Goal: Task Accomplishment & Management: Use online tool/utility

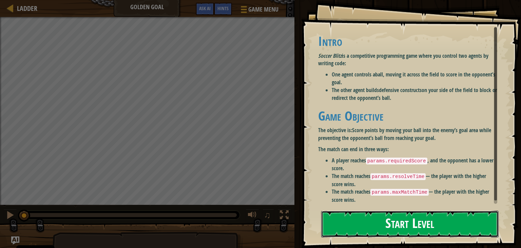
click at [456, 221] on button "Start Level" at bounding box center [409, 223] width 177 height 27
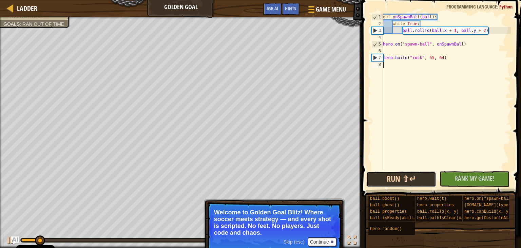
click at [419, 179] on button "Run ⇧↵" at bounding box center [401, 179] width 70 height 16
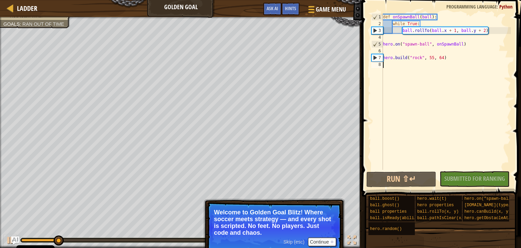
click at [460, 176] on div "No New Code to Rank Rank My Game! Submitting... Submitted for Ranking Failed to…" at bounding box center [471, 179] width 70 height 16
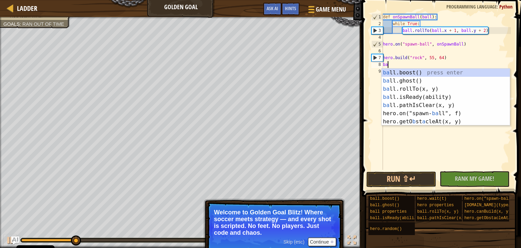
scroll to position [3, 0]
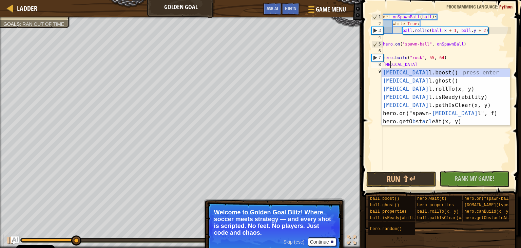
type textarea "ball"
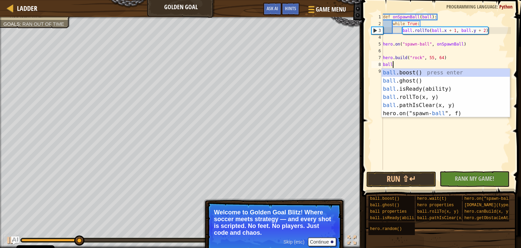
click at [456, 72] on div "ball .boost() press enter ball .ghost() press enter ball .isReady(ability) pres…" at bounding box center [446, 101] width 128 height 65
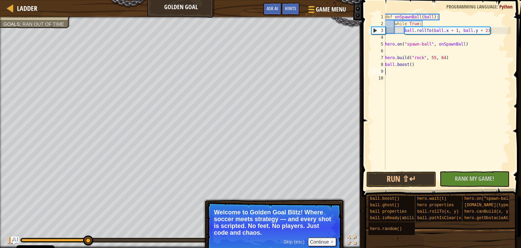
click at [406, 71] on div "def onSpawnBall ( ball ) : while True : ball . rollTo ( ball . x + 1 , ball . y…" at bounding box center [447, 99] width 127 height 170
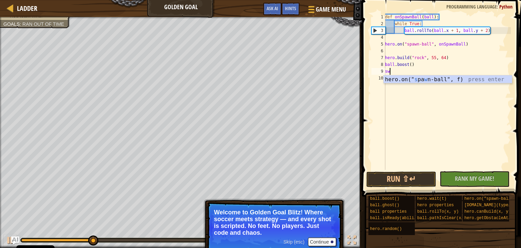
click at [458, 75] on div "hero.on(" s pa w n-ball", f) press enter" at bounding box center [448, 87] width 128 height 24
type textarea "hero.on("spawn-ball", onSpawnBall)"
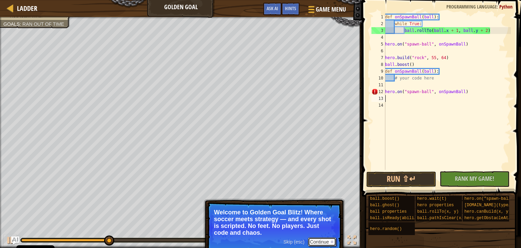
click at [324, 240] on button "Continue" at bounding box center [322, 241] width 28 height 9
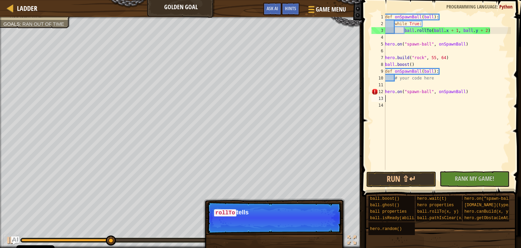
click at [478, 85] on div "def onSpawnBall ( ball ) : while True : ball . rollTo ( ball . x + 1 , ball . y…" at bounding box center [447, 99] width 127 height 170
click at [468, 92] on div "def onSpawnBall ( ball ) : while True : ball . rollTo ( ball . x + 1 , ball . y…" at bounding box center [447, 99] width 127 height 170
type textarea "hero.on("spawn-ball", onSpawnBall)"
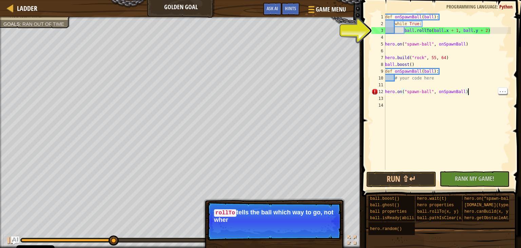
click at [461, 87] on div "def onSpawnBall ( ball ) : while True : ball . rollTo ( ball . x + 1 , ball . y…" at bounding box center [447, 99] width 127 height 170
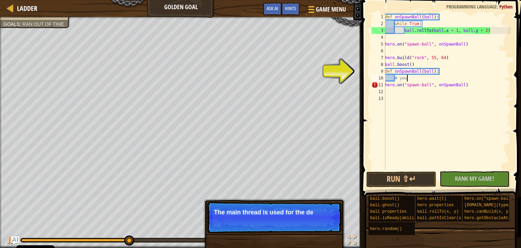
click at [476, 84] on div "def onSpawnBall ( ball ) : while True : ball . rollTo ( ball . x + 1 , ball . y…" at bounding box center [447, 99] width 127 height 170
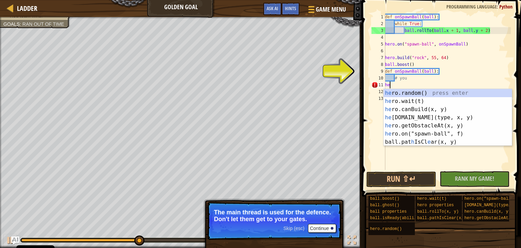
type textarea "h"
type textarea "[MEDICAL_DATA]"
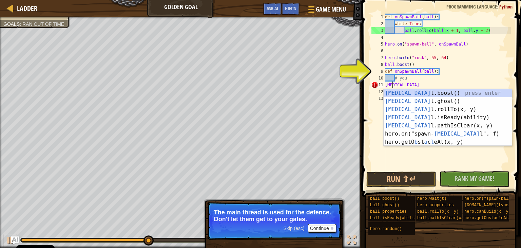
click at [447, 102] on div "[MEDICAL_DATA] l.boost() press enter [MEDICAL_DATA] l.ghost() press enter [MEDI…" at bounding box center [448, 125] width 128 height 73
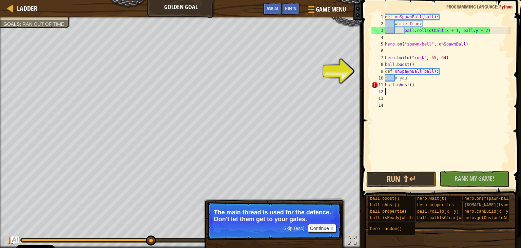
click at [419, 80] on div "def onSpawnBall ( ball ) : while True : ball . rollTo ( ball . x + 1 , ball . y…" at bounding box center [447, 99] width 127 height 170
type textarea "#"
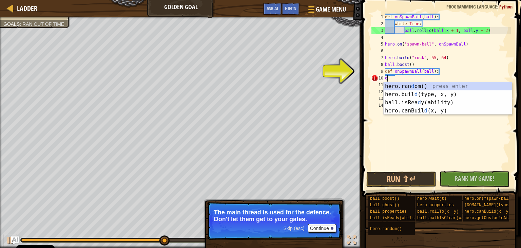
click at [437, 99] on div "hero.ran d om() press enter hero.buil d (type, x, y) press enter ball.isRea d y…" at bounding box center [448, 106] width 128 height 49
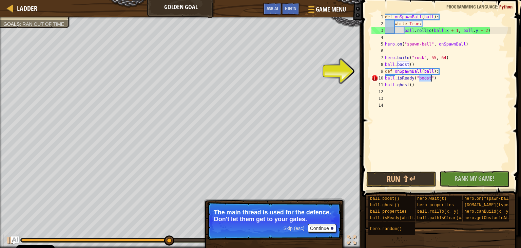
click at [432, 70] on div "def onSpawnBall ( ball ) : while True : ball . rollTo ( ball . x + 1 , ball . y…" at bounding box center [447, 99] width 127 height 170
type textarea "def onSpawnBall(ball):"
click at [485, 176] on span "Rank My Game!" at bounding box center [474, 178] width 39 height 8
click at [481, 179] on div "No New Code to Rank Rank My Game! Submitting... Submitted for Ranking Failed to…" at bounding box center [471, 179] width 70 height 16
click at [421, 179] on button "Run ⇧↵" at bounding box center [401, 179] width 70 height 16
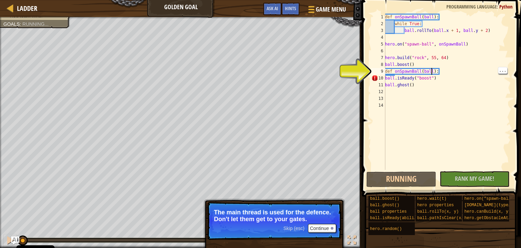
click at [411, 169] on div "def onSpawnBall ( ball ) : while True : ball . rollTo ( ball . x + 1 , ball . y…" at bounding box center [447, 99] width 127 height 170
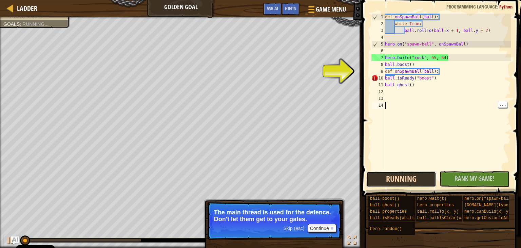
click at [411, 177] on button "Running" at bounding box center [401, 179] width 70 height 16
click at [413, 178] on button "Running" at bounding box center [401, 179] width 70 height 16
click at [413, 177] on button "Running" at bounding box center [401, 179] width 70 height 16
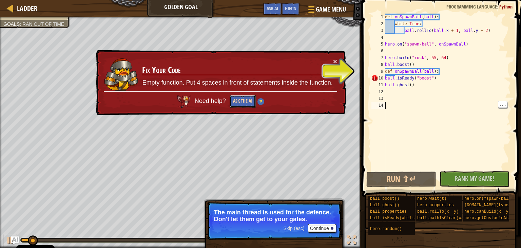
click at [235, 102] on button "Ask the AI" at bounding box center [243, 101] width 26 height 13
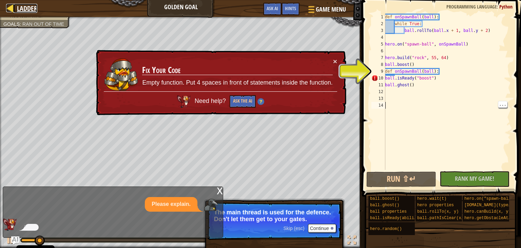
click at [6, 8] on div at bounding box center [10, 8] width 8 height 8
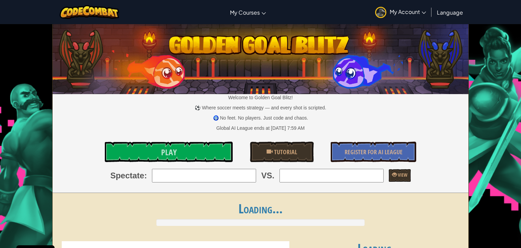
click at [8, 8] on div "Toggle navigation My Courses CodeCombat Classroom Ozaria Classroom AI League Es…" at bounding box center [260, 12] width 524 height 24
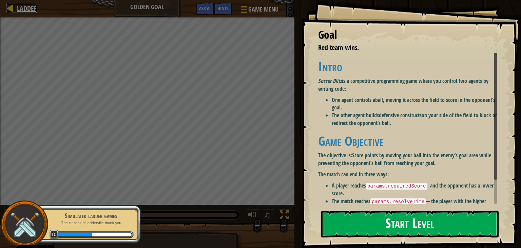
click at [7, 11] on div at bounding box center [10, 8] width 8 height 8
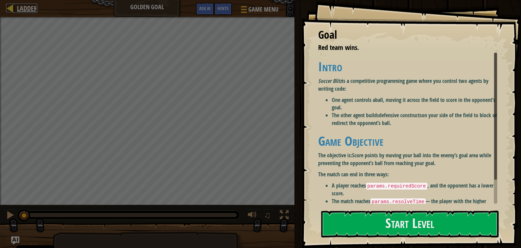
click at [16, 13] on link "Ladder" at bounding box center [26, 8] width 24 height 9
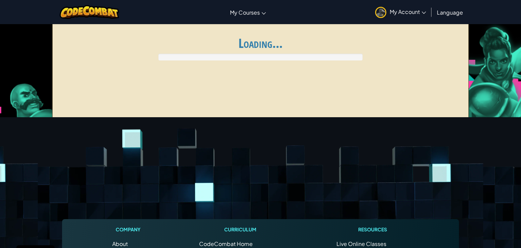
click at [16, 7] on div "Toggle navigation My Courses CodeCombat Classroom Ozaria Classroom AI League Es…" at bounding box center [260, 12] width 524 height 24
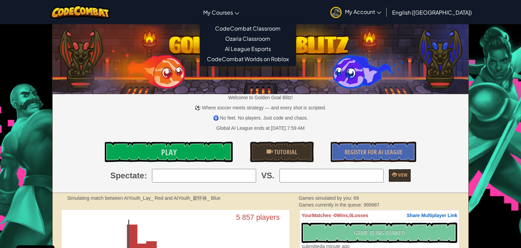
click at [233, 11] on span "My Courses" at bounding box center [218, 12] width 30 height 7
click at [292, 28] on link "CodeCombat Classroom" at bounding box center [248, 28] width 96 height 10
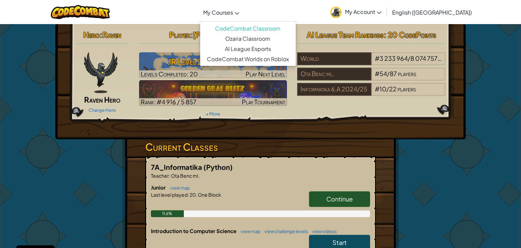
click at [239, 14] on icon at bounding box center [237, 13] width 4 height 2
click at [280, 38] on link "Ozaria Classroom" at bounding box center [248, 39] width 96 height 10
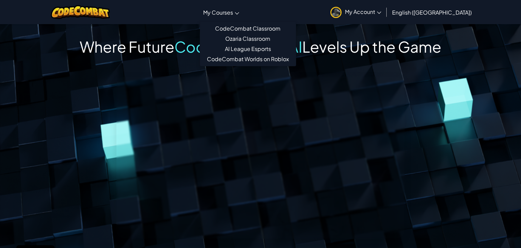
click at [243, 10] on link "My Courses" at bounding box center [221, 12] width 43 height 18
click at [275, 56] on link "CodeCombat Worlds on Roblox" at bounding box center [248, 59] width 96 height 10
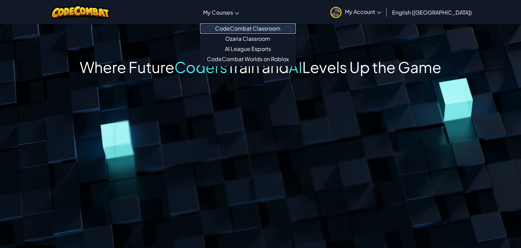
click at [296, 28] on link "CodeCombat Classroom" at bounding box center [248, 28] width 96 height 10
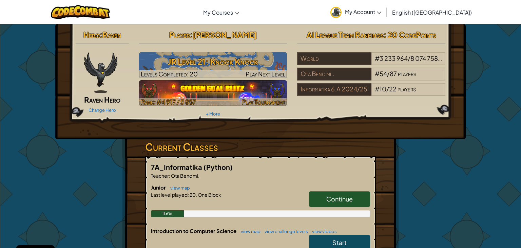
click at [269, 92] on img at bounding box center [213, 93] width 148 height 26
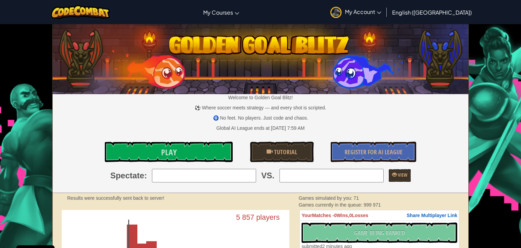
click at [213, 172] on input "search" at bounding box center [204, 176] width 104 height 14
click at [204, 150] on link "Play" at bounding box center [169, 151] width 128 height 20
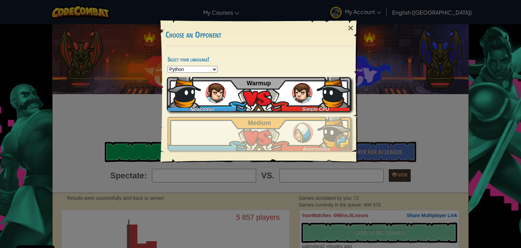
click at [295, 103] on div "Newcomer Simple CPU Warmup" at bounding box center [259, 94] width 184 height 34
